Goal: Task Accomplishment & Management: Manage account settings

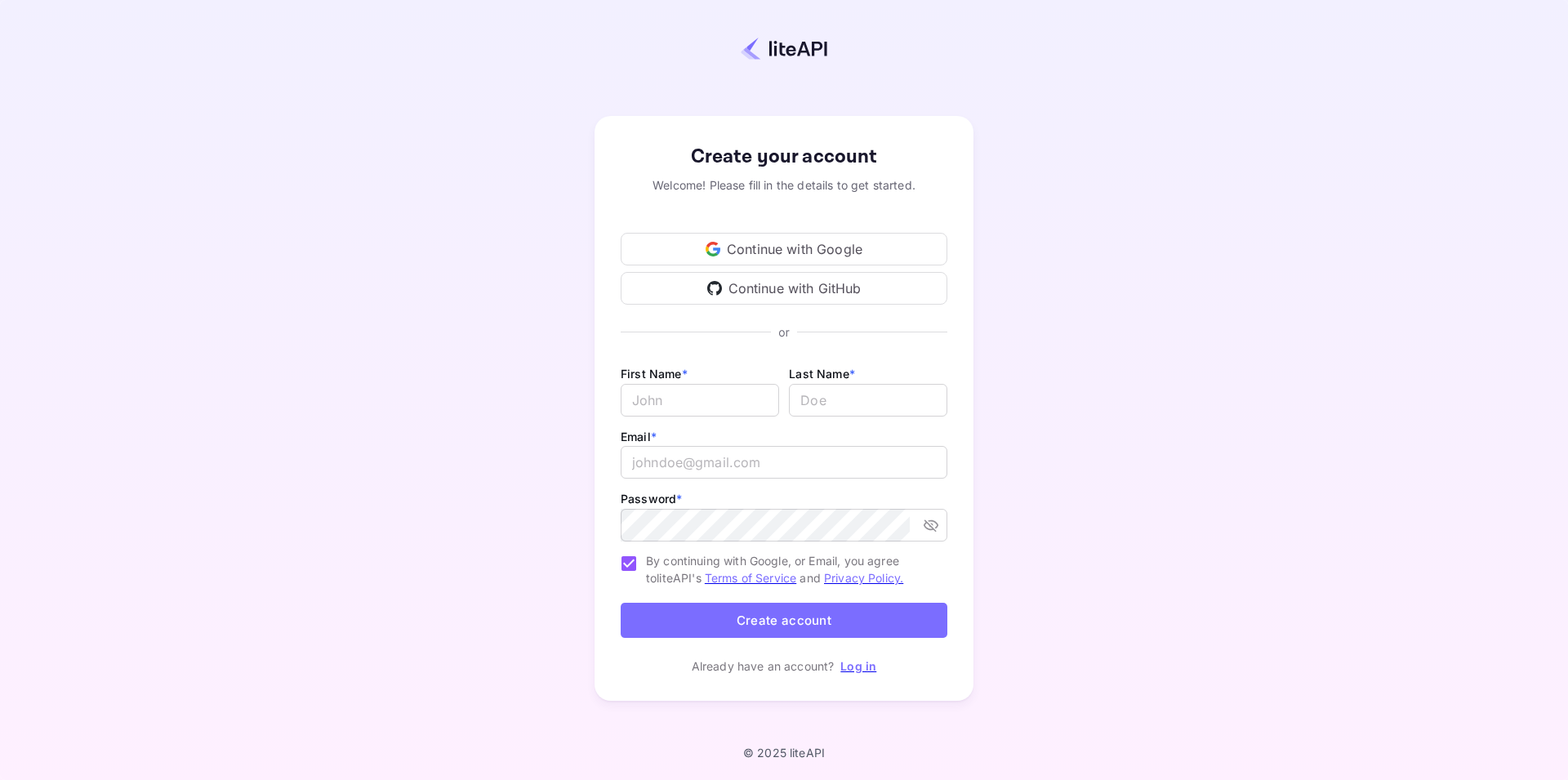
click at [776, 287] on div "Continue with GitHub" at bounding box center [784, 288] width 327 height 32
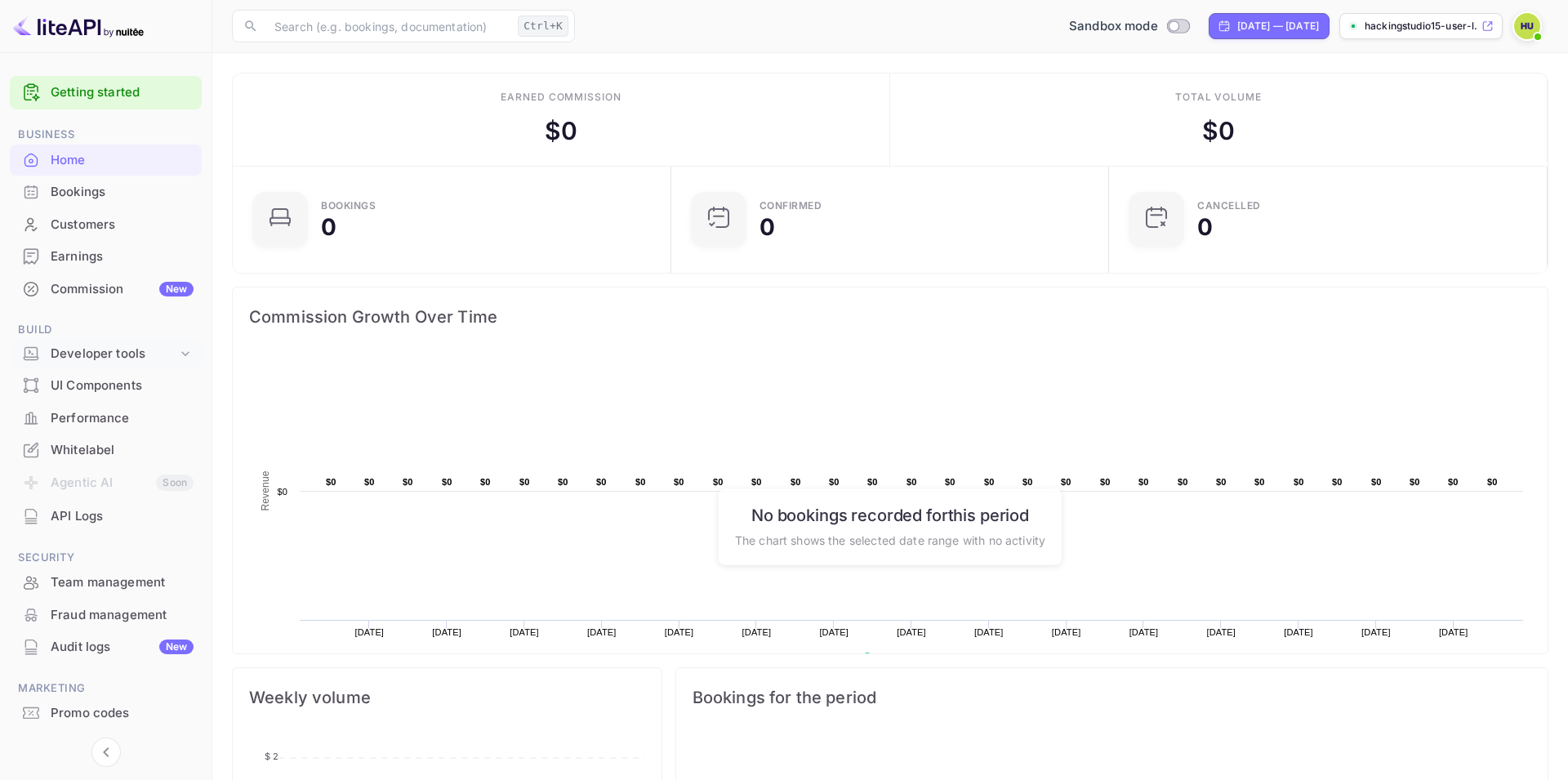
click at [191, 356] on icon at bounding box center [185, 354] width 17 height 17
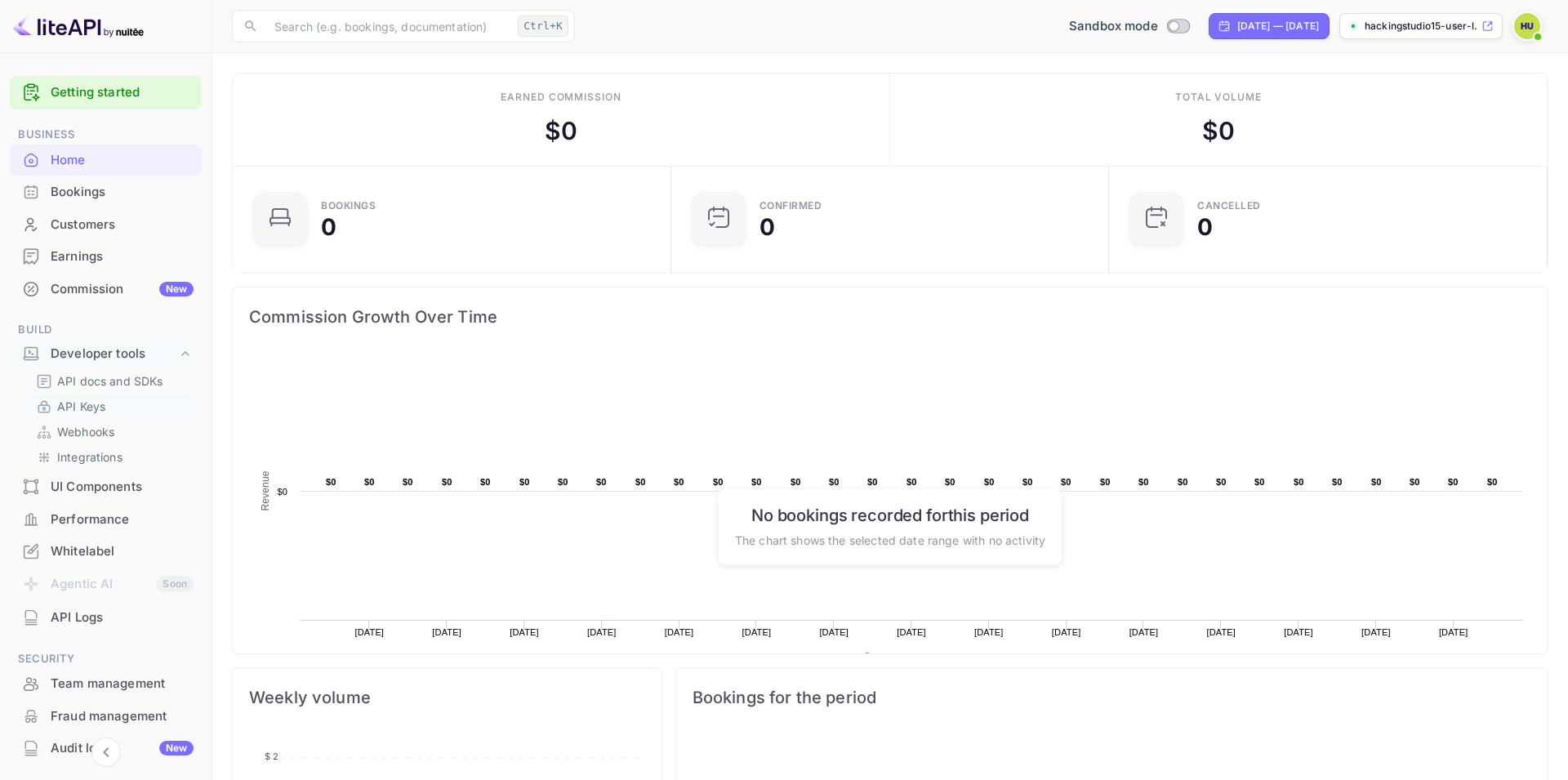
click at [97, 410] on p "API Keys" at bounding box center [80, 407] width 48 height 18
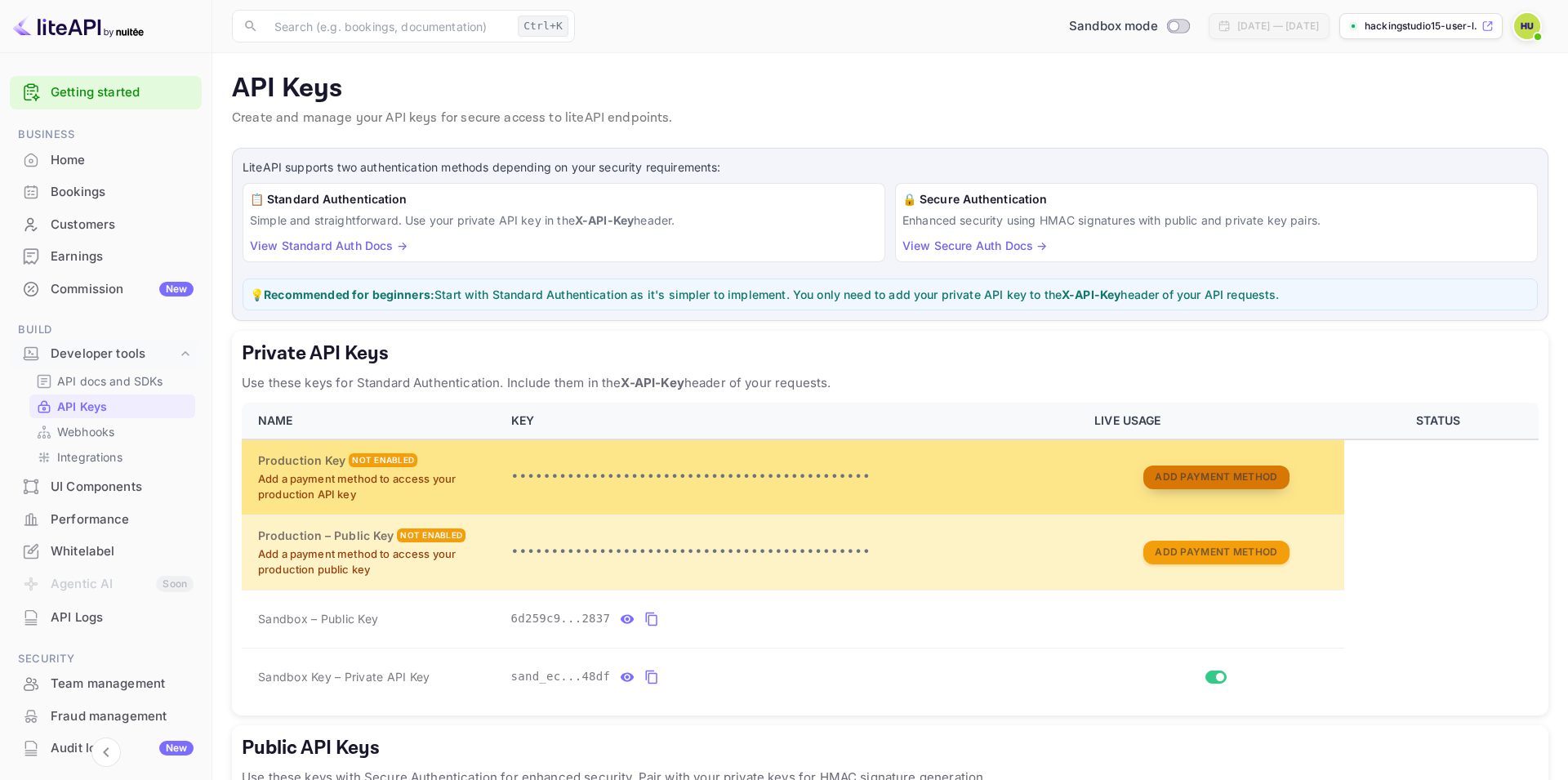
click at [1175, 476] on button "Add Payment Method" at bounding box center [1215, 477] width 145 height 24
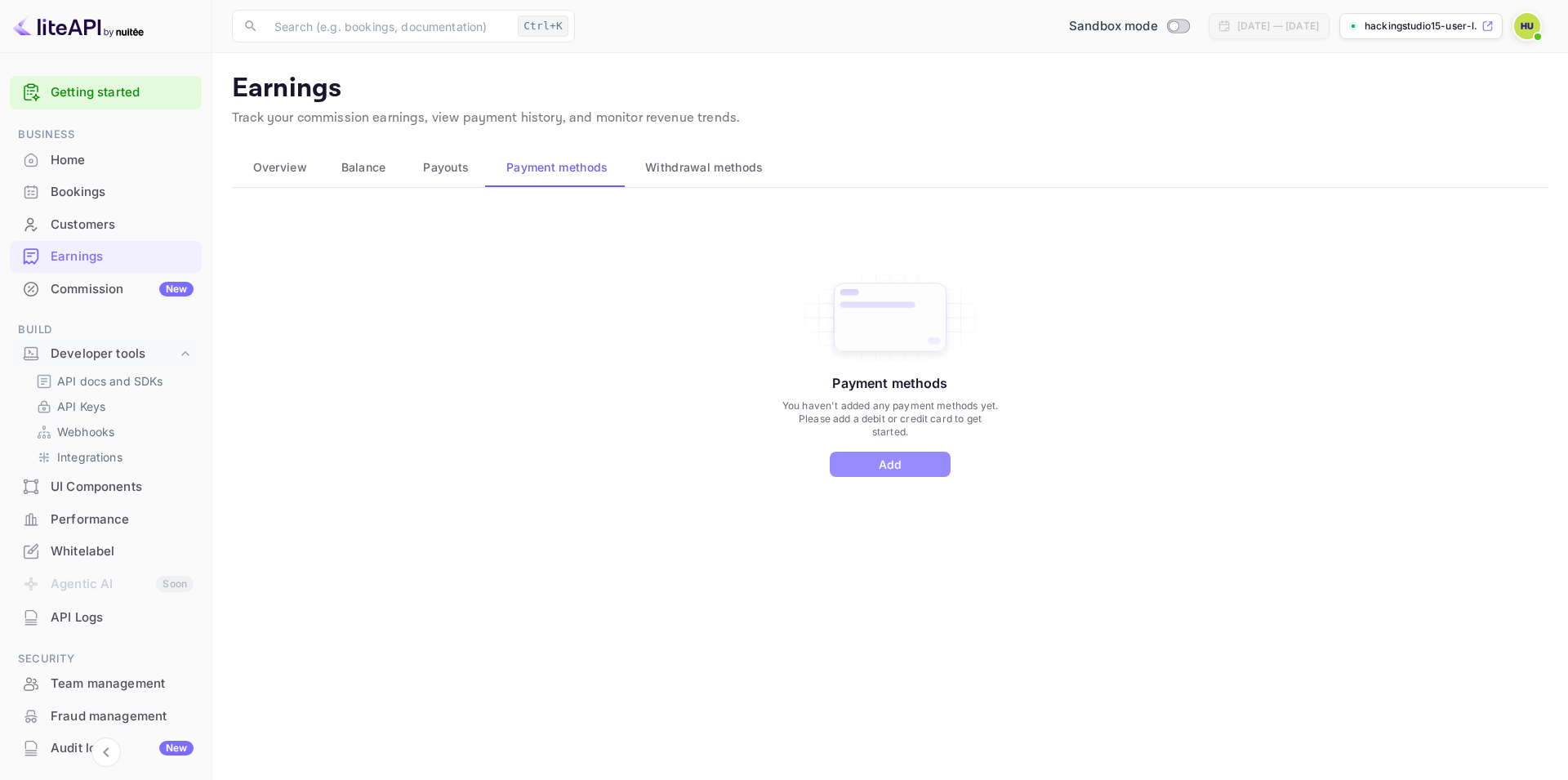
click at [893, 470] on button "Add" at bounding box center [889, 464] width 120 height 25
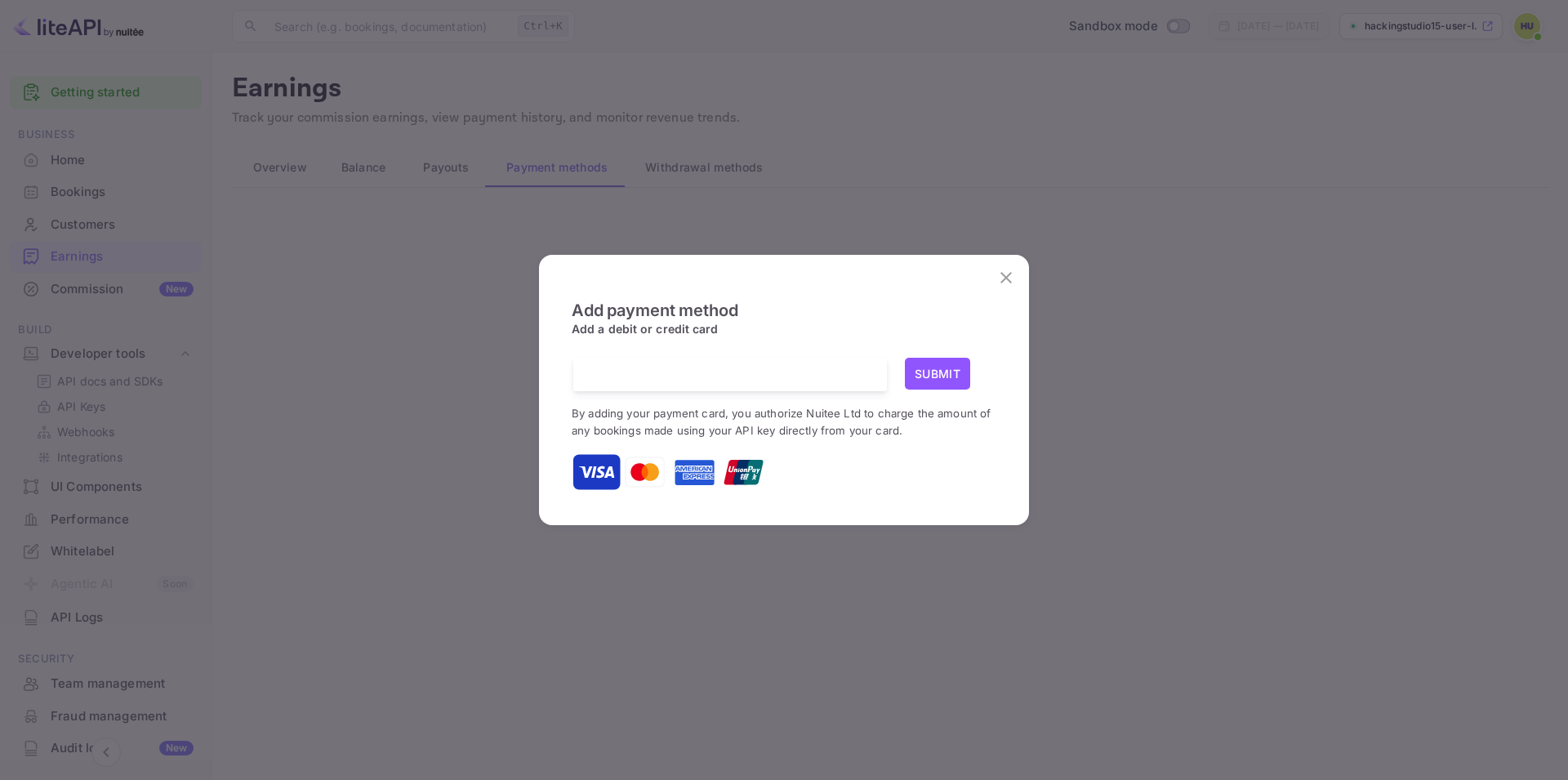
click at [1010, 274] on icon "close" at bounding box center [1006, 278] width 12 height 12
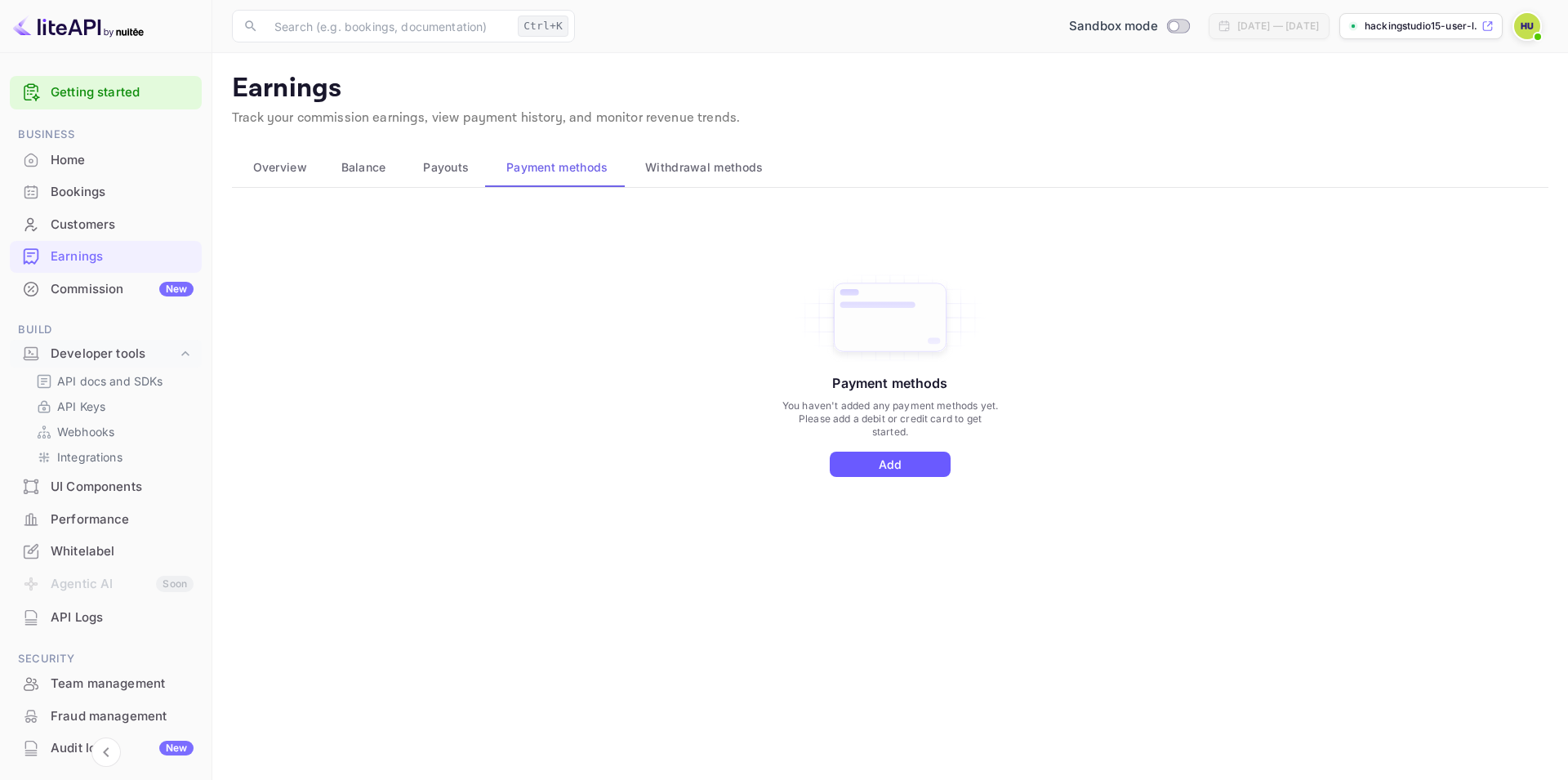
click at [906, 463] on button "Add" at bounding box center [889, 464] width 120 height 25
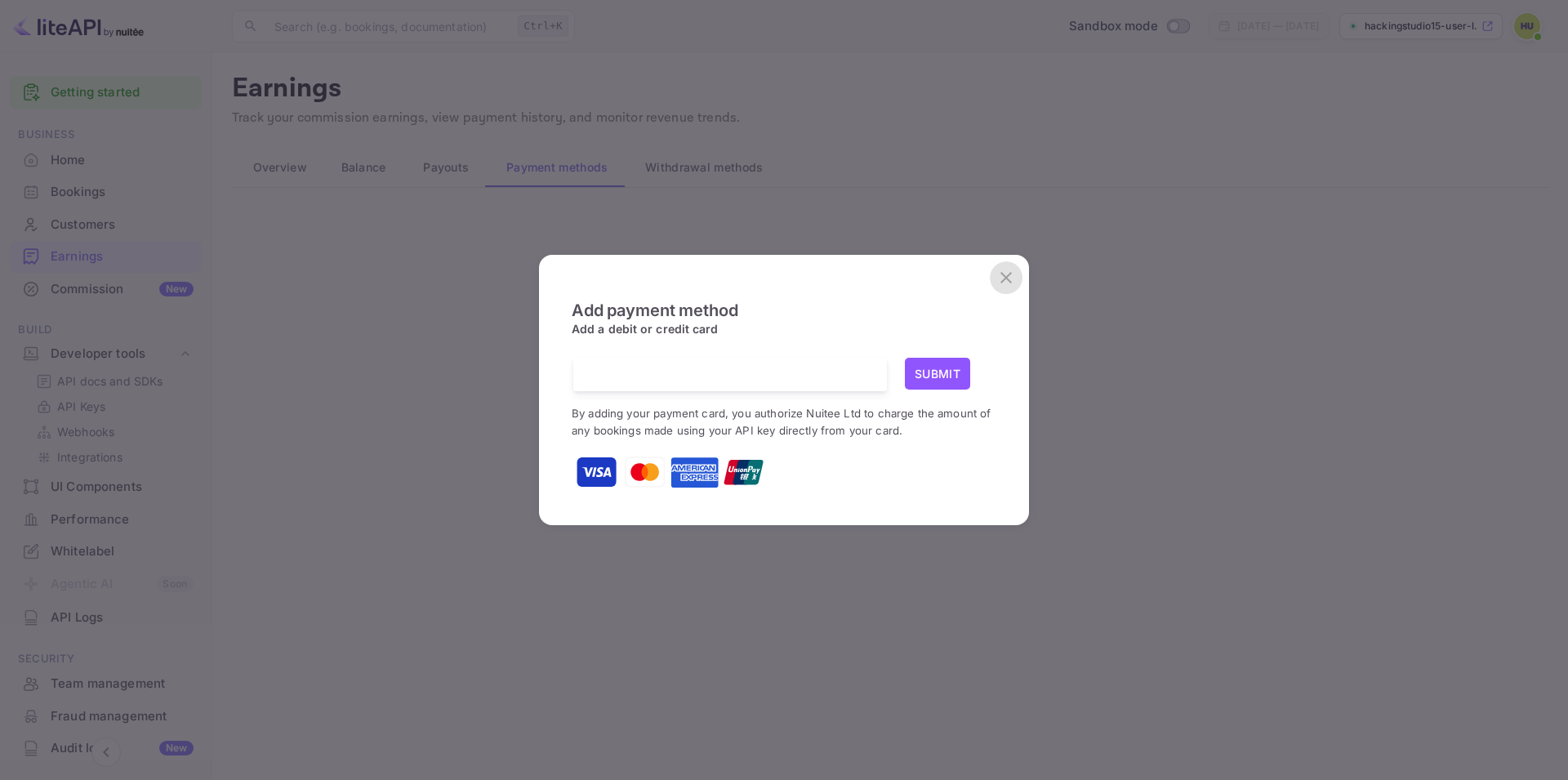
click at [1007, 277] on icon "close" at bounding box center [1006, 278] width 12 height 12
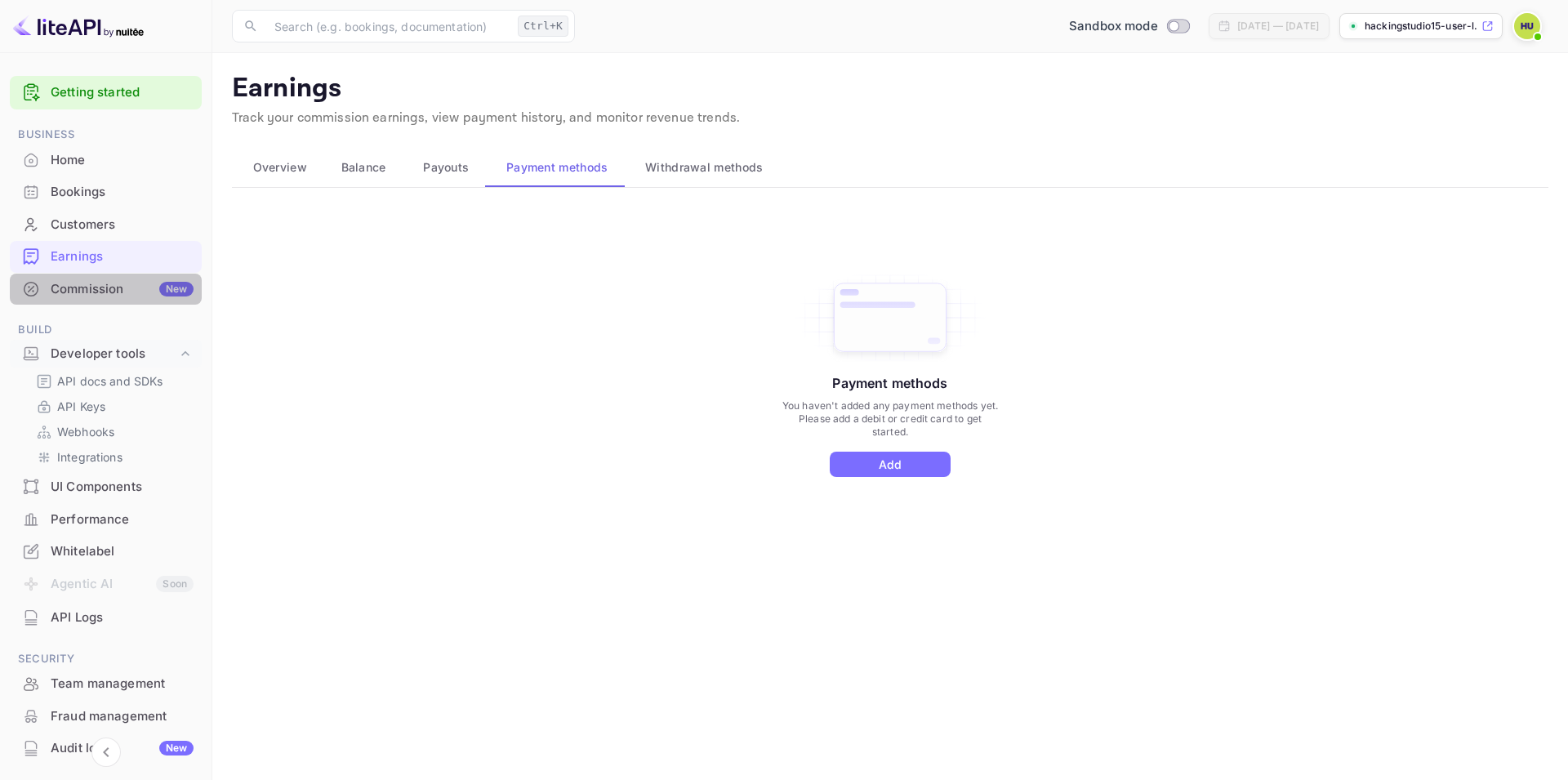
click at [105, 292] on div "Commission New" at bounding box center [122, 289] width 143 height 19
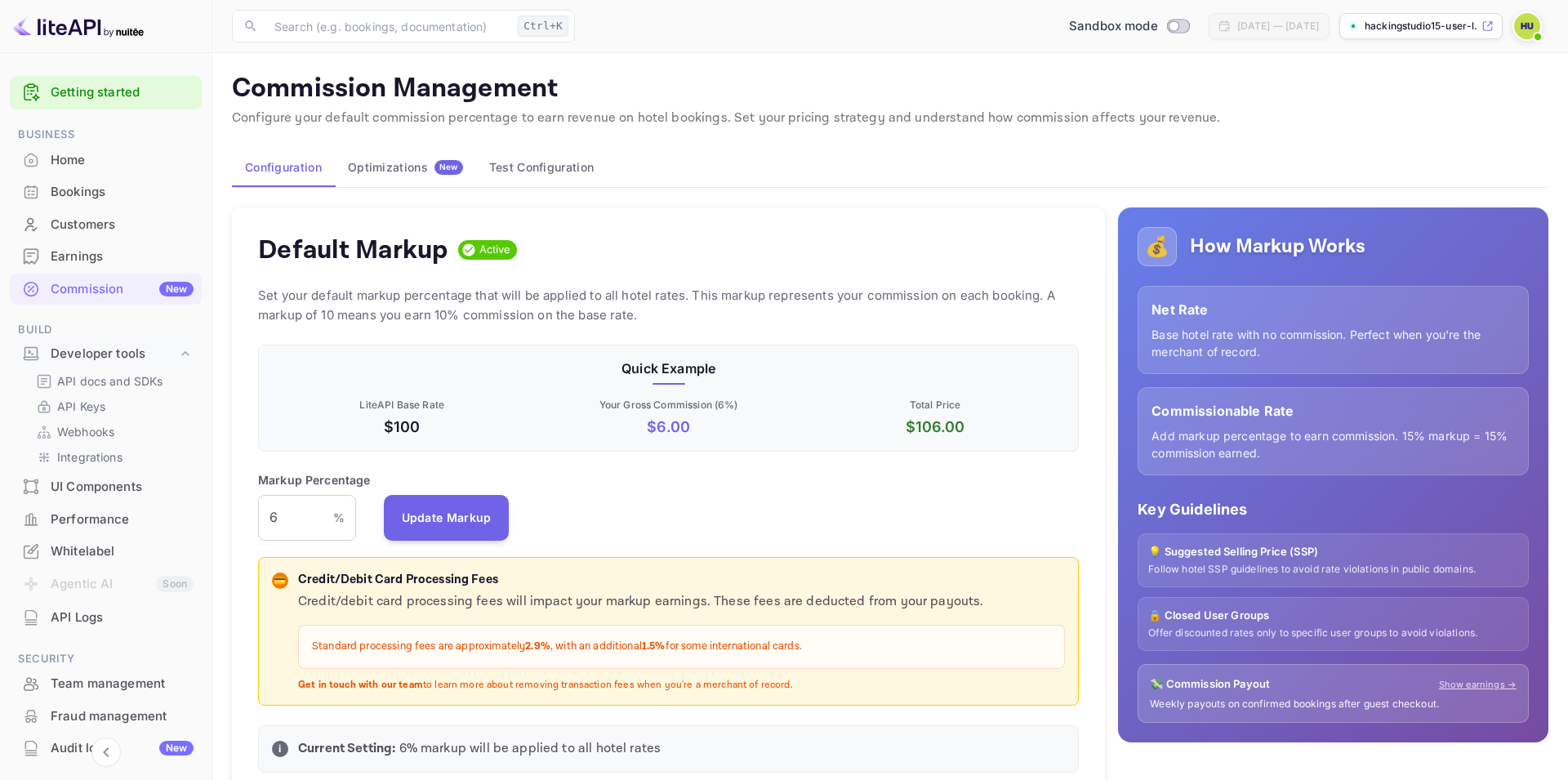
click at [84, 159] on div "Home" at bounding box center [122, 160] width 143 height 19
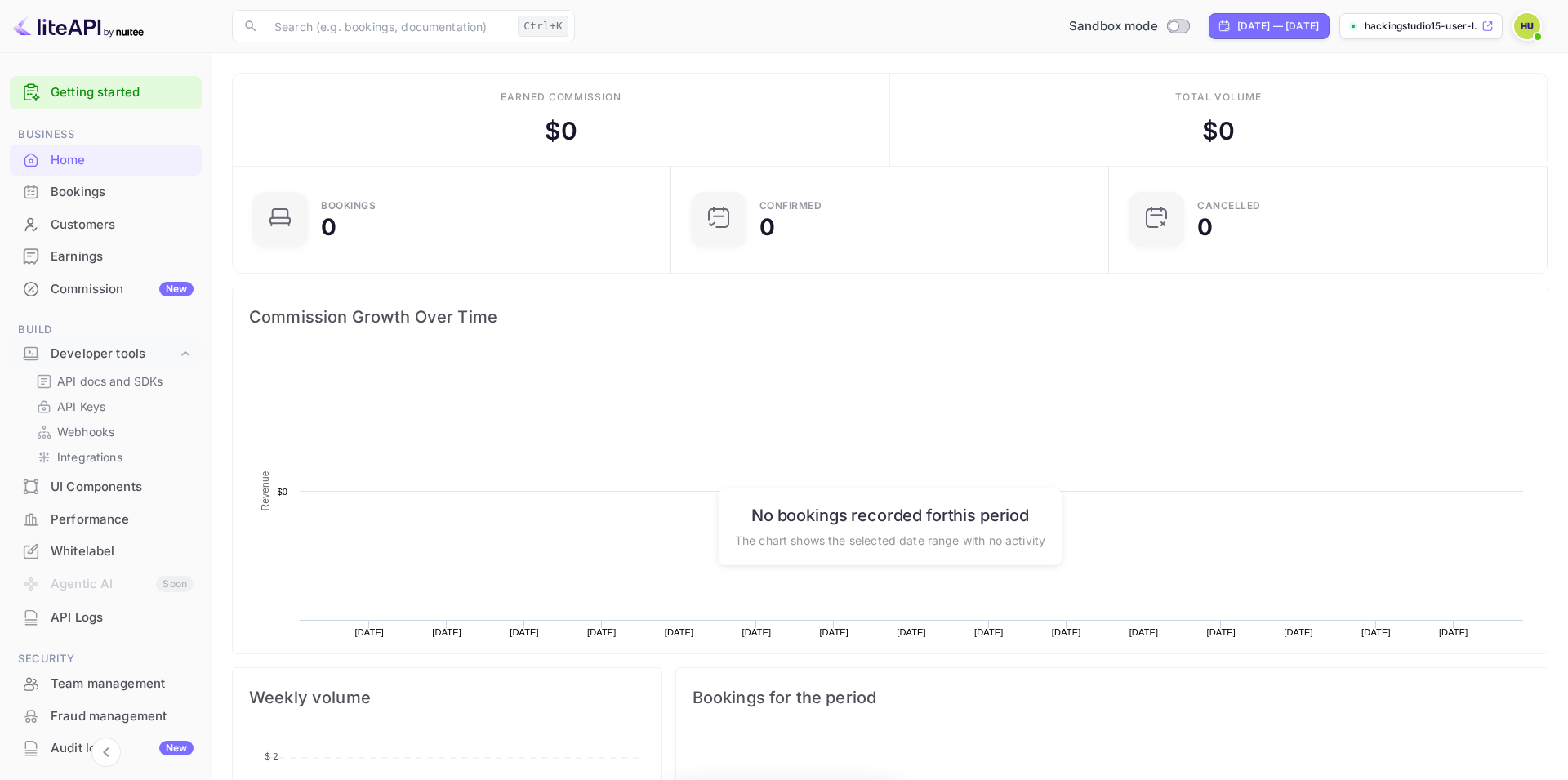
scroll to position [1, 1]
